Goal: Information Seeking & Learning: Learn about a topic

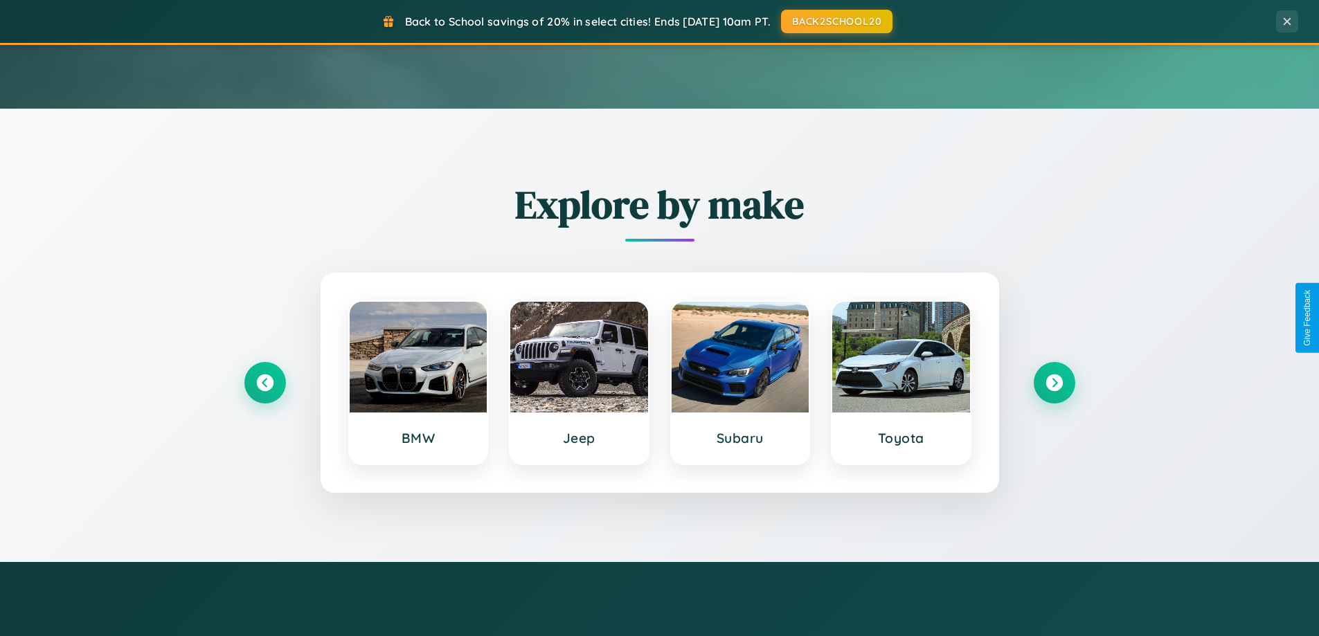
scroll to position [2665, 0]
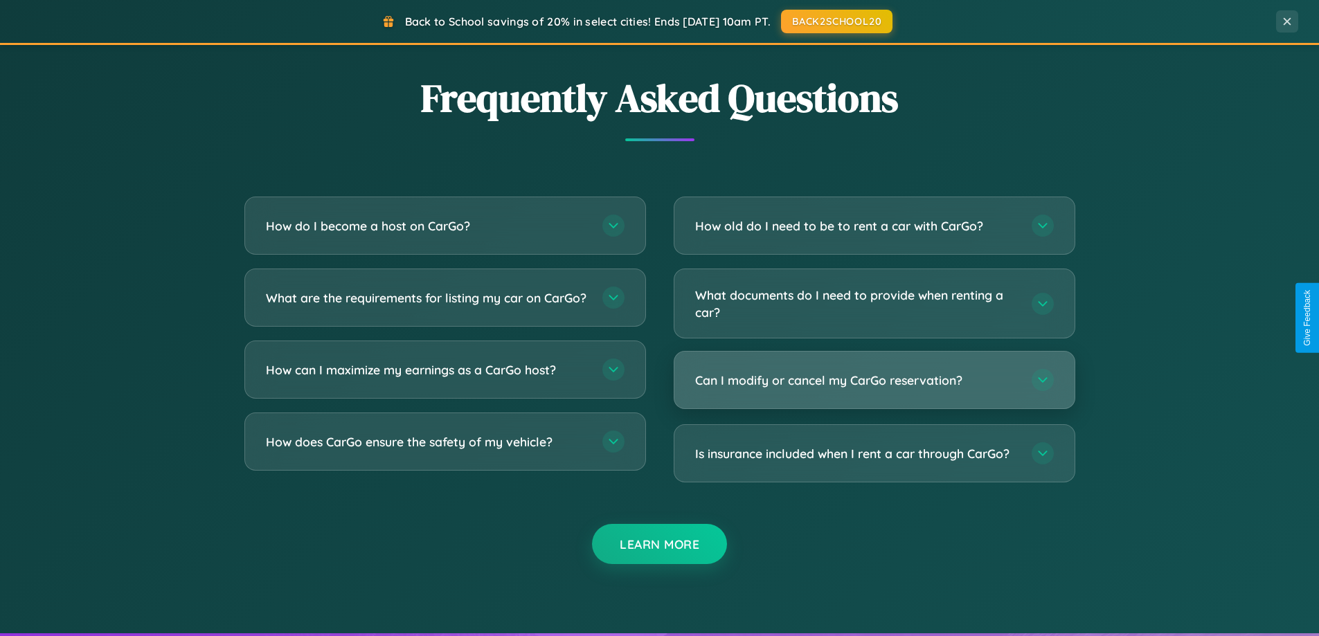
click at [874, 381] on h3 "Can I modify or cancel my CarGo reservation?" at bounding box center [856, 380] width 323 height 17
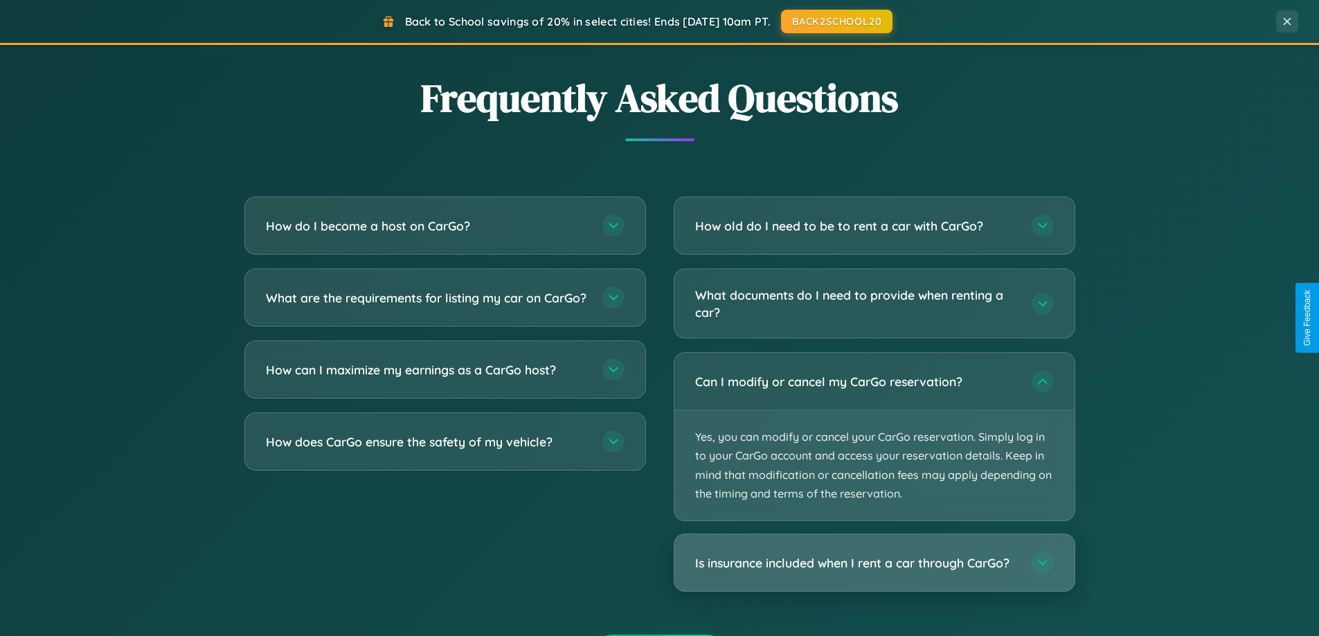
click at [874, 564] on h3 "Is insurance included when I rent a car through CarGo?" at bounding box center [856, 563] width 323 height 17
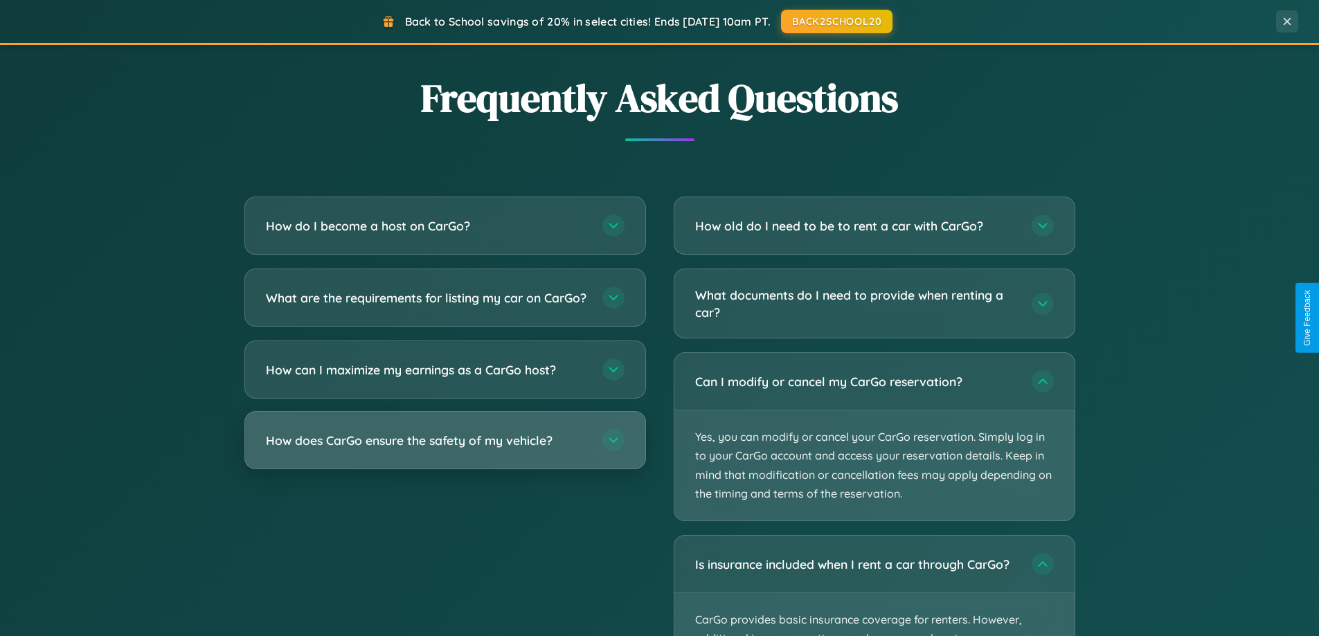
click at [445, 449] on h3 "How does CarGo ensure the safety of my vehicle?" at bounding box center [427, 440] width 323 height 17
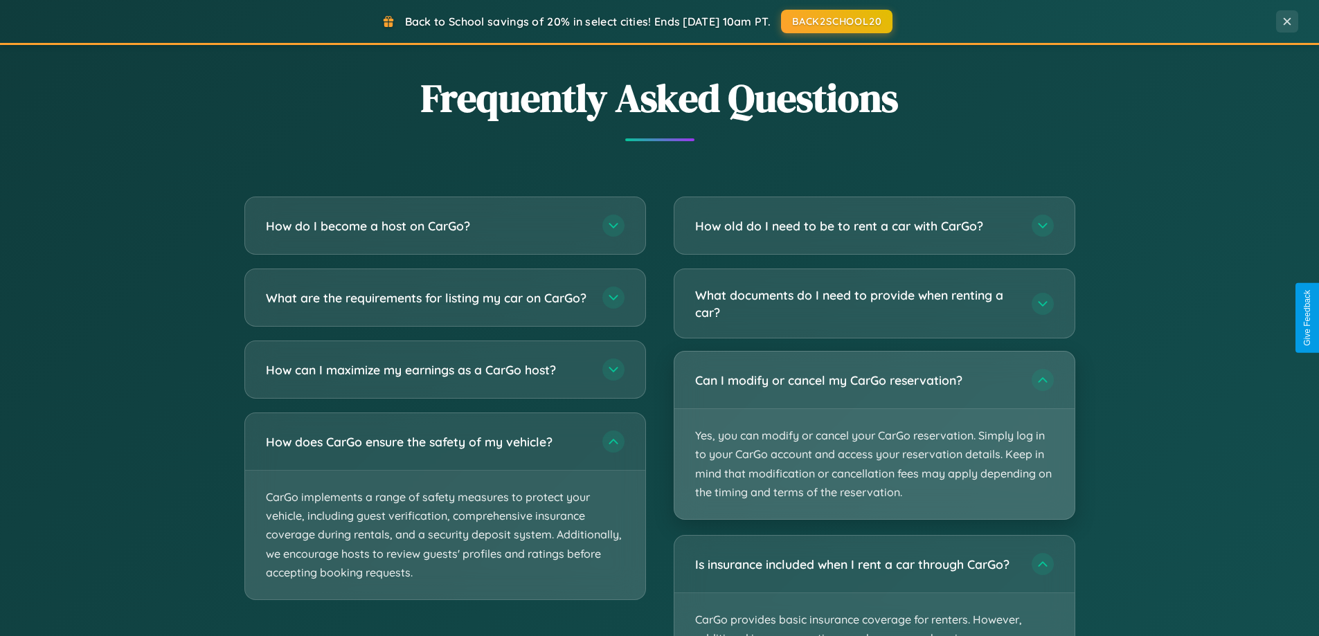
click at [874, 436] on p "Yes, you can modify or cancel your CarGo reservation. Simply log in to your Car…" at bounding box center [875, 464] width 400 height 110
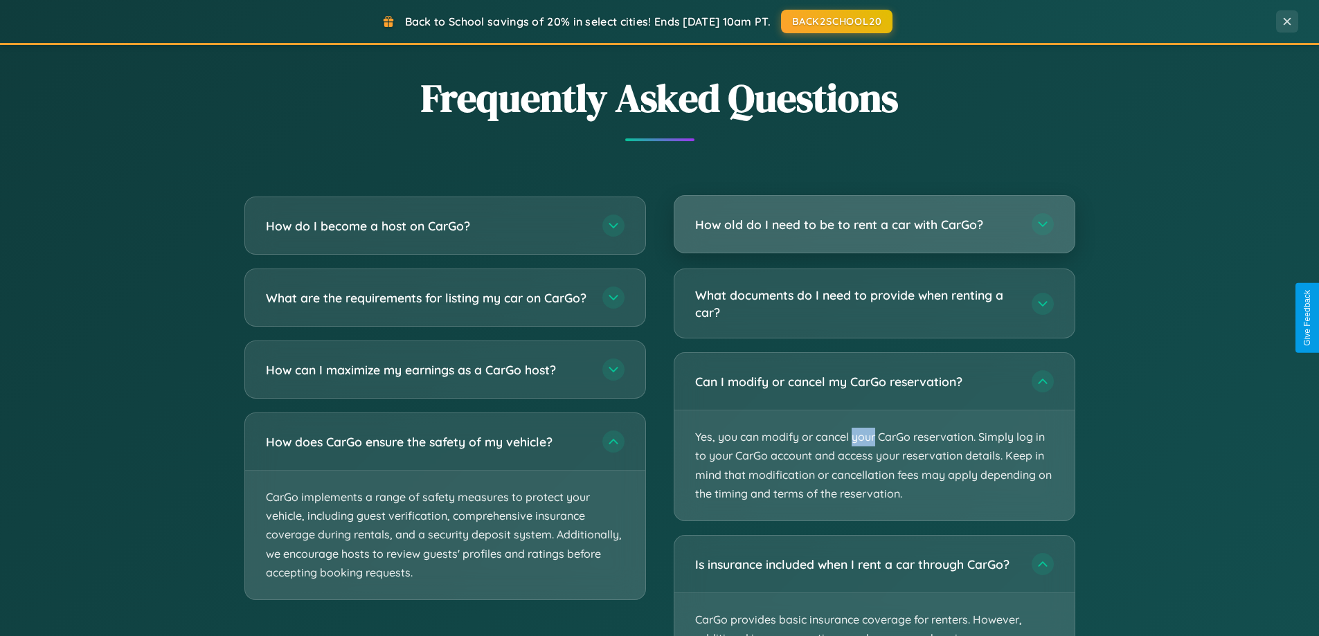
click at [874, 224] on h3 "How old do I need to be to rent a car with CarGo?" at bounding box center [856, 224] width 323 height 17
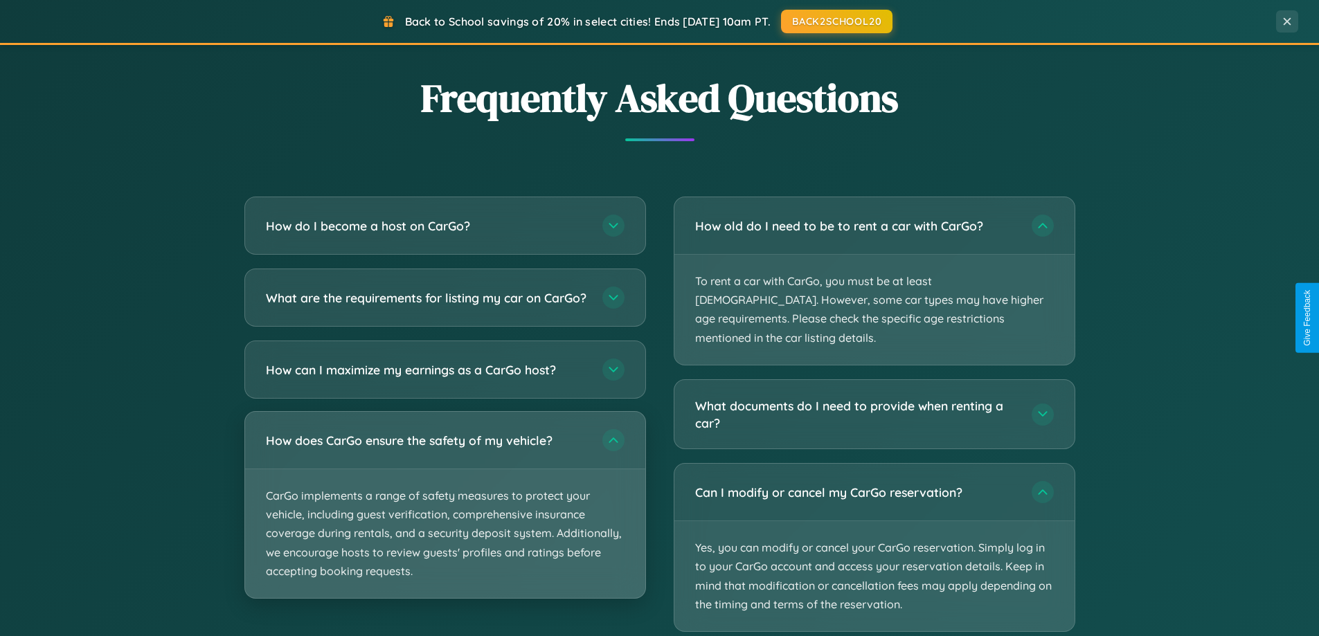
click at [445, 517] on p "CarGo implements a range of safety measures to protect your vehicle, including …" at bounding box center [445, 534] width 400 height 129
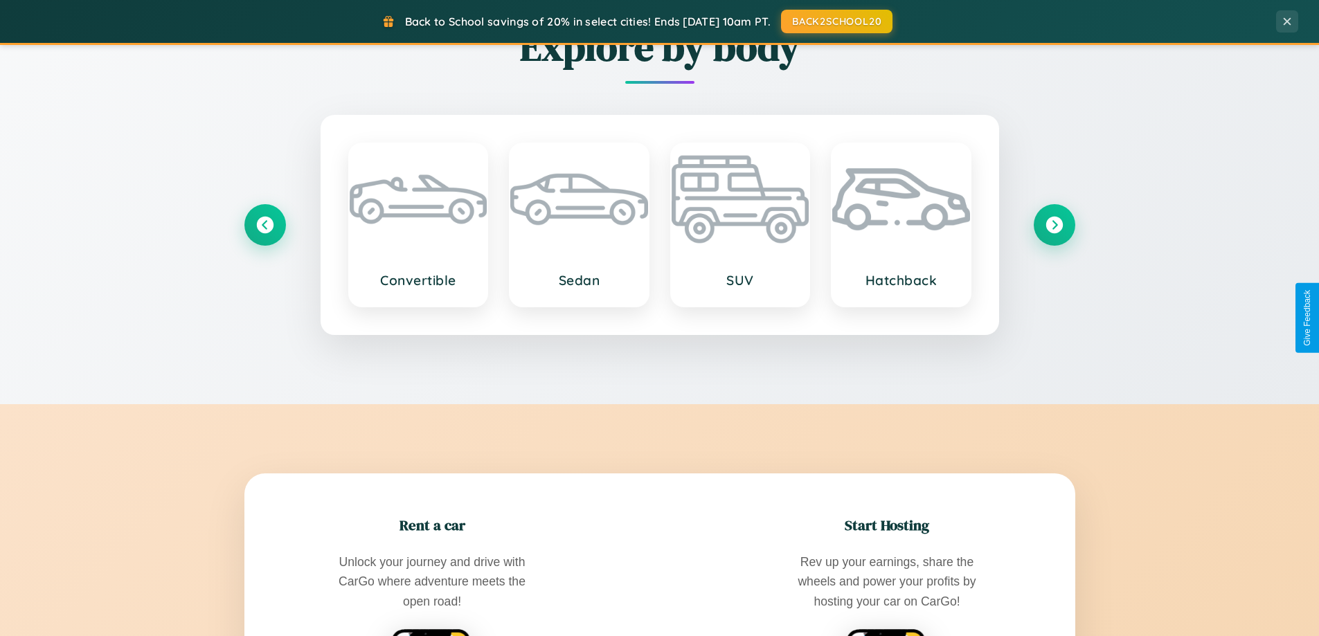
scroll to position [597, 0]
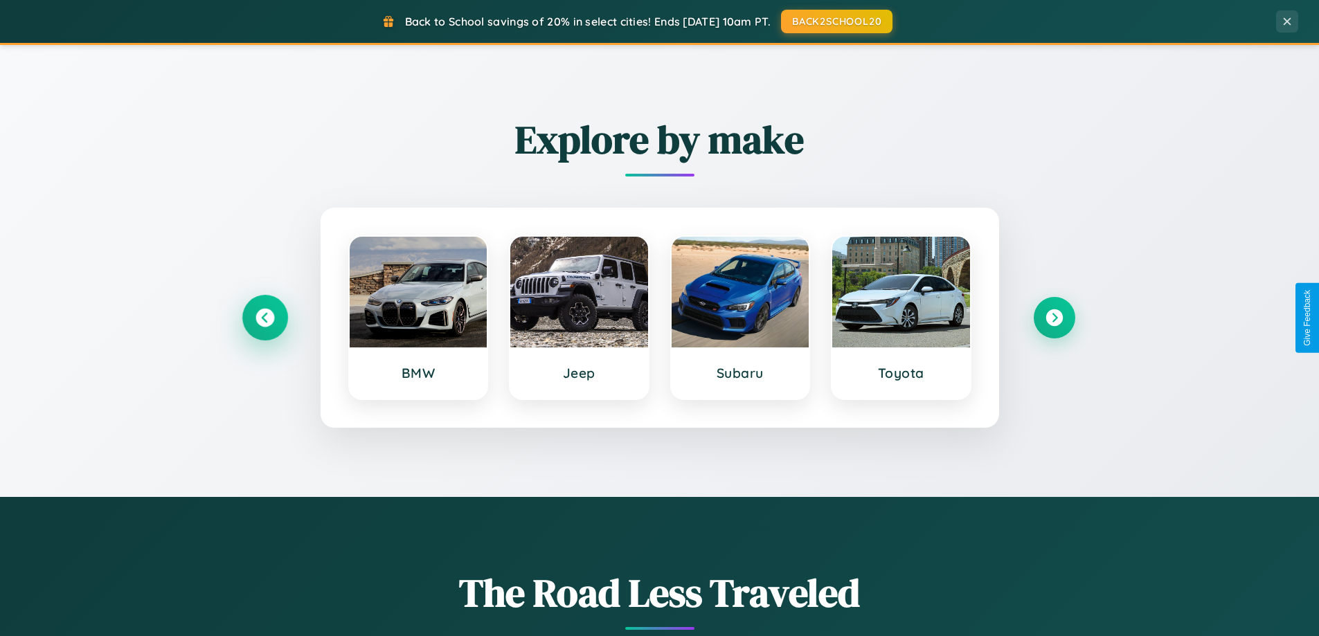
click at [265, 318] on icon at bounding box center [265, 318] width 19 height 19
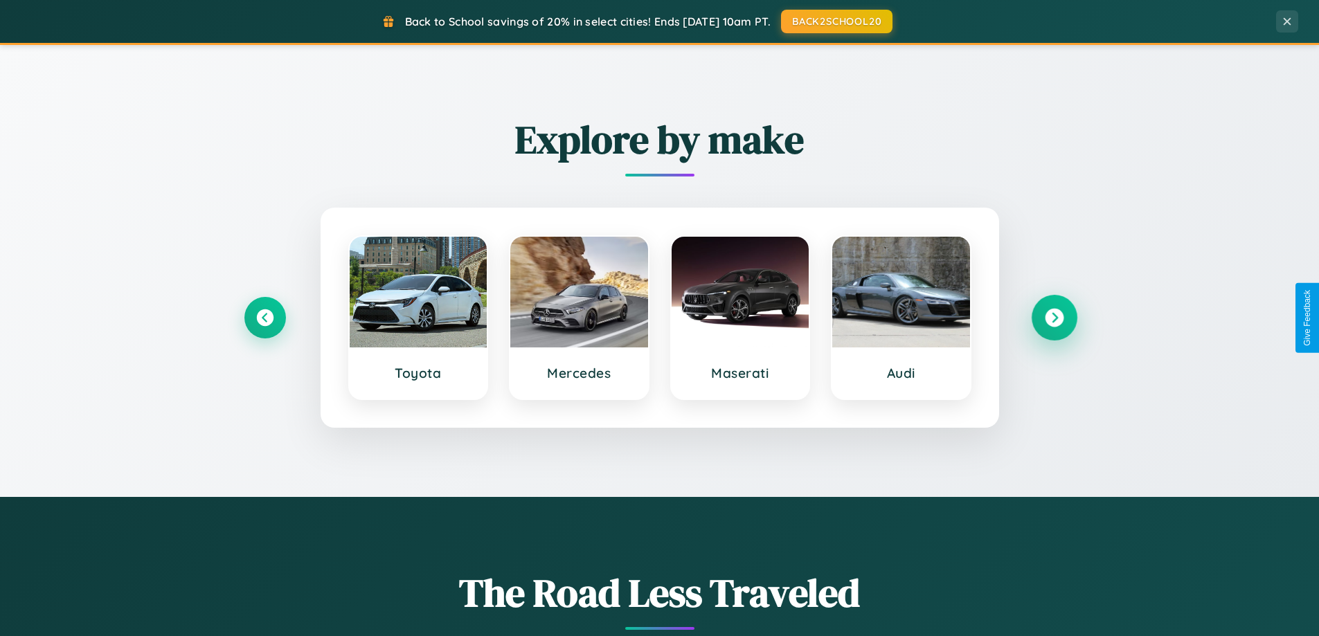
click at [1054, 318] on icon at bounding box center [1054, 318] width 19 height 19
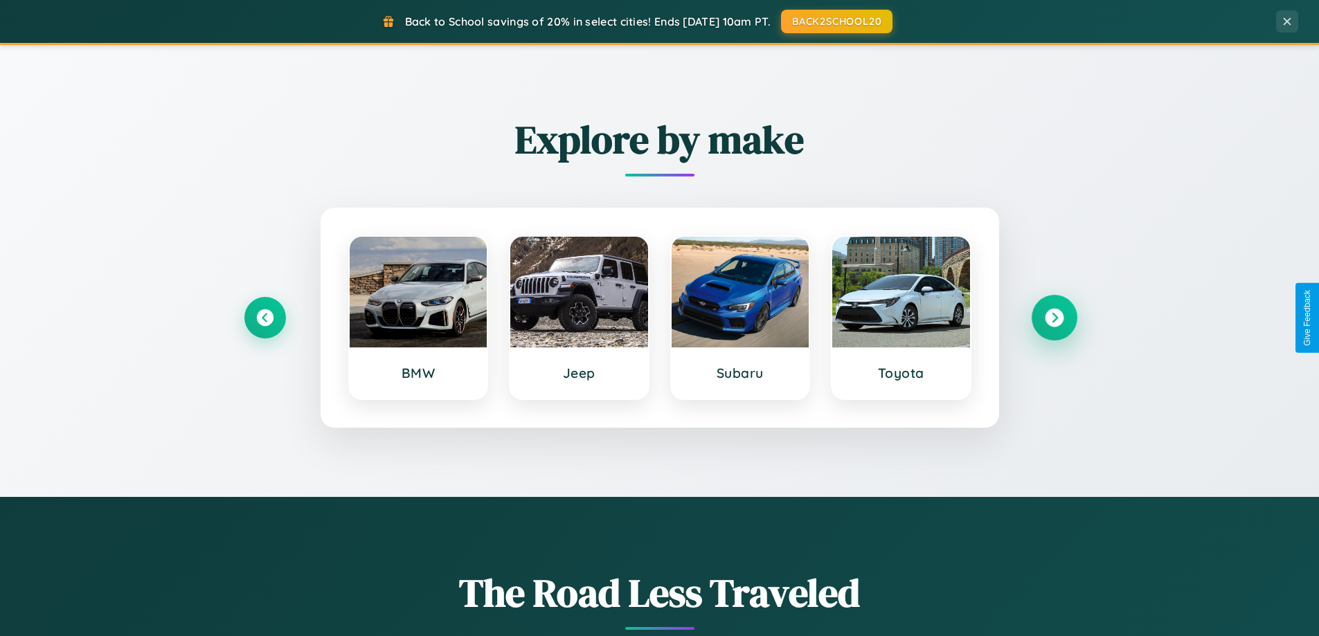
click at [1054, 318] on icon at bounding box center [1054, 318] width 19 height 19
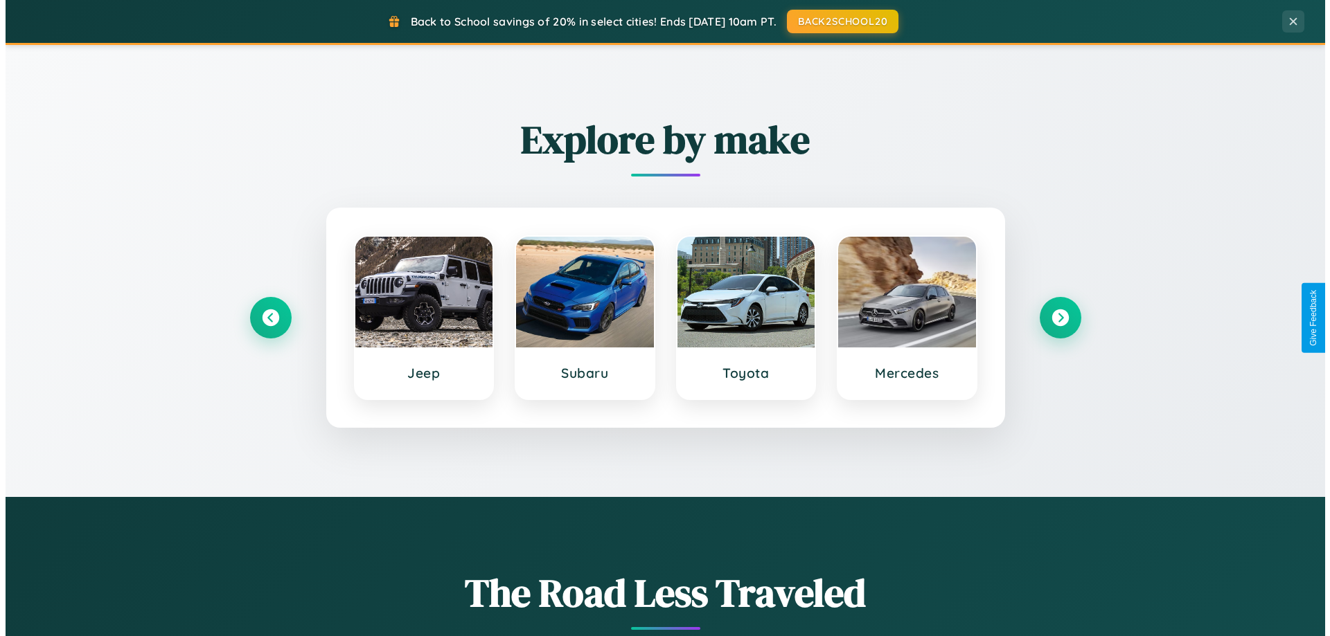
scroll to position [0, 0]
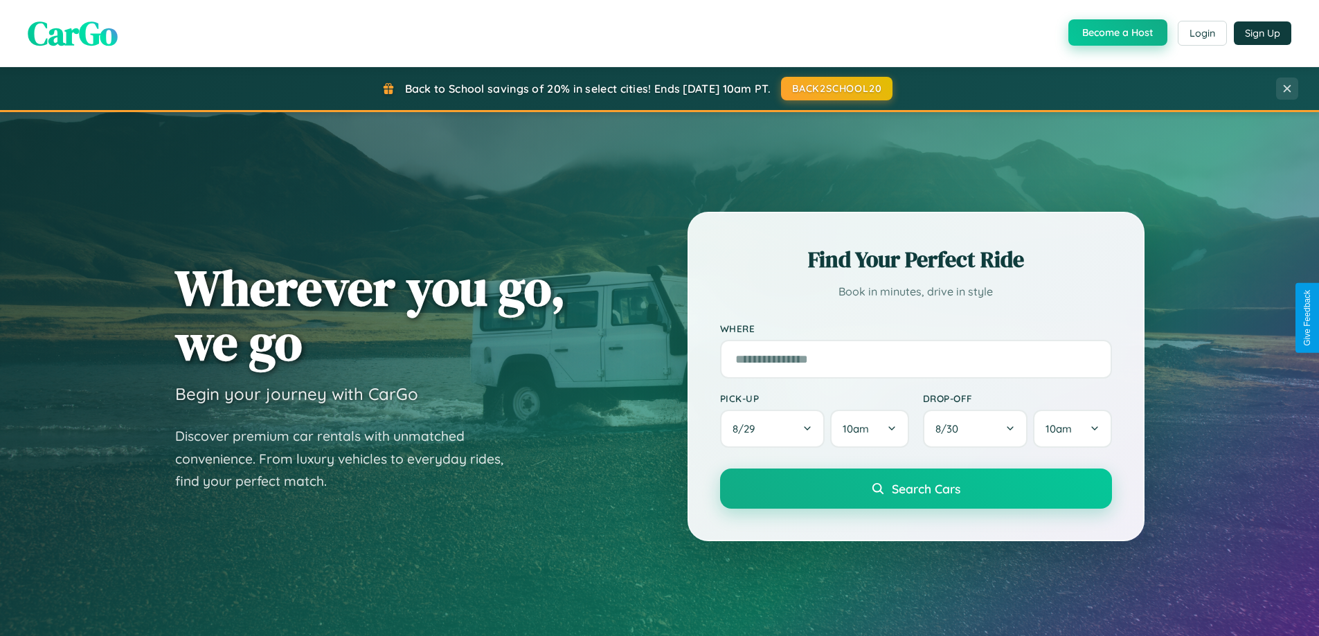
click at [1116, 33] on button "Become a Host" at bounding box center [1118, 32] width 99 height 26
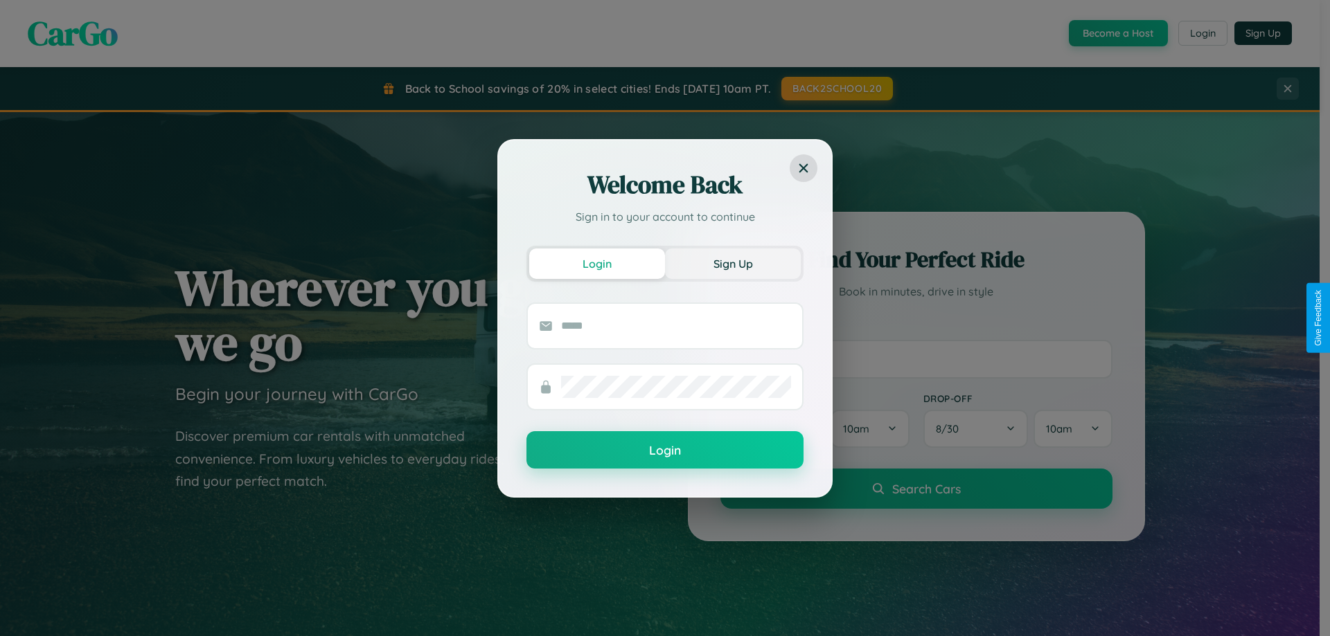
click at [733, 263] on button "Sign Up" at bounding box center [733, 264] width 136 height 30
